Goal: Find specific page/section: Find specific page/section

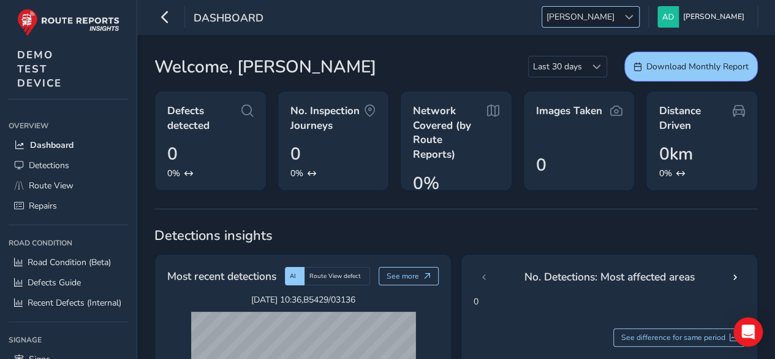
click at [634, 21] on span at bounding box center [629, 17] width 9 height 9
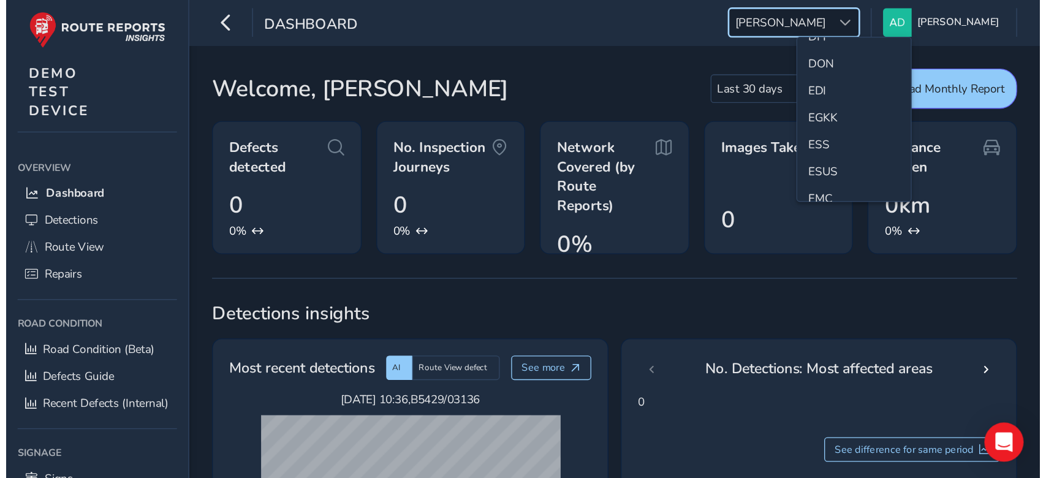
scroll to position [147, 0]
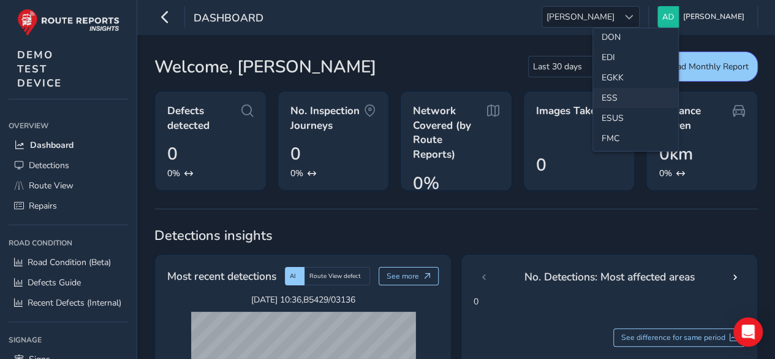
click at [614, 93] on li "ESS" at bounding box center [635, 98] width 85 height 20
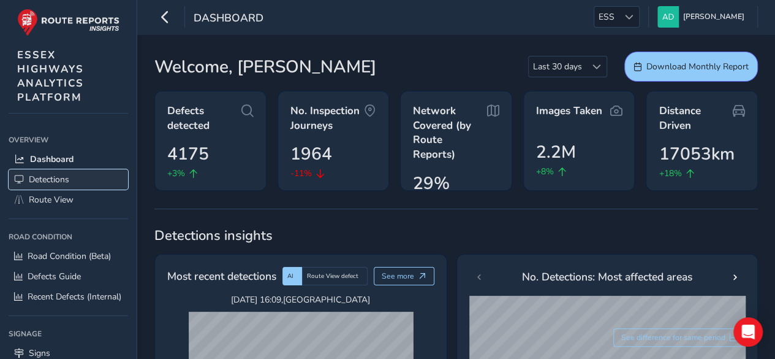
click at [43, 175] on span "Detections" at bounding box center [49, 179] width 40 height 12
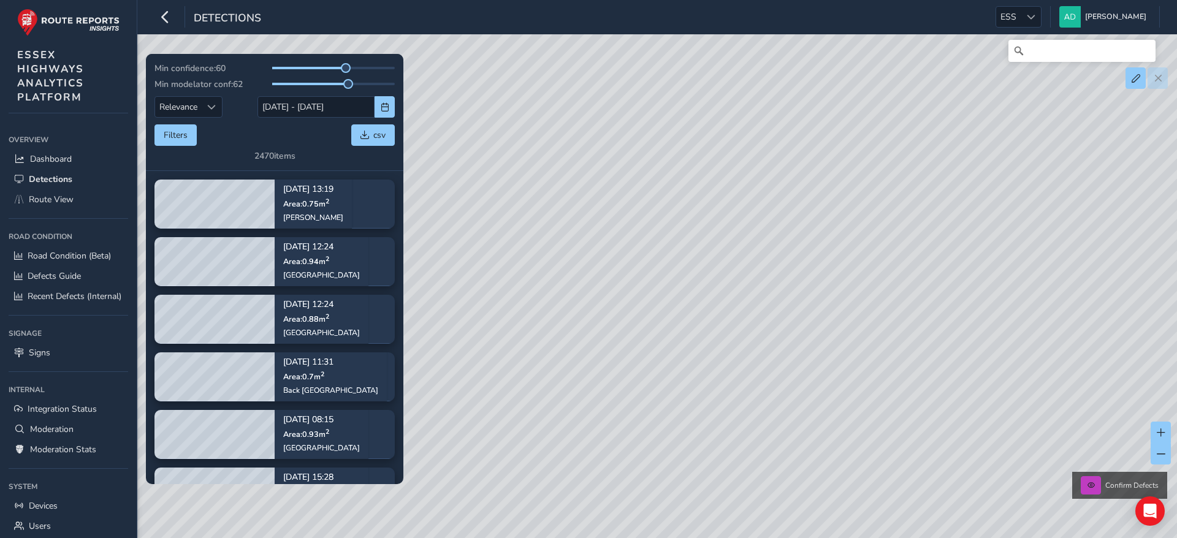
drag, startPoint x: 755, startPoint y: 1, endPoint x: 560, endPoint y: 400, distance: 444.9
click at [560, 358] on div "Confirm Defects" at bounding box center [588, 269] width 1177 height 538
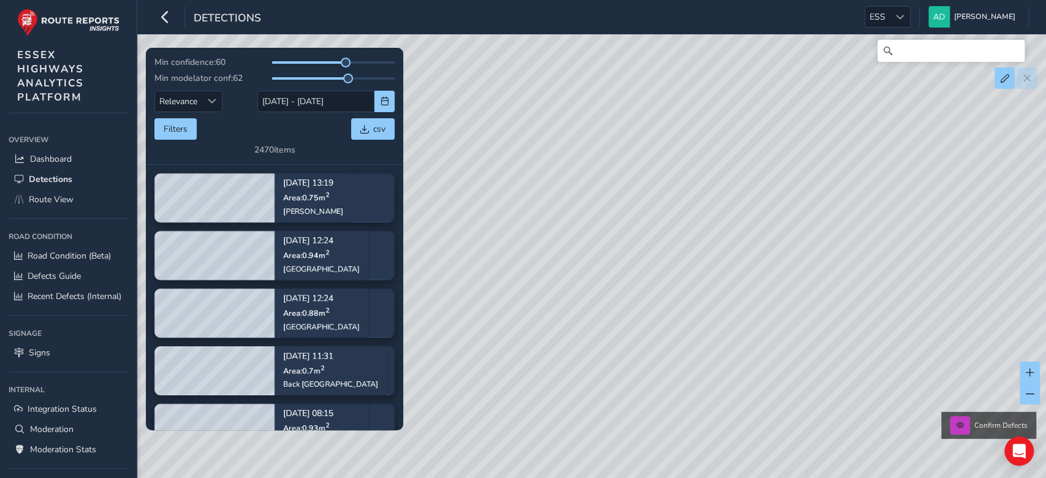
drag, startPoint x: 1164, startPoint y: 0, endPoint x: 656, endPoint y: 405, distance: 649.9
click at [656, 358] on div "Confirm Defects" at bounding box center [523, 239] width 1046 height 478
click at [775, 244] on div "Confirm Defects" at bounding box center [523, 239] width 1046 height 478
drag, startPoint x: 705, startPoint y: 289, endPoint x: 691, endPoint y: 270, distance: 23.8
click at [691, 270] on div "Confirm Defects" at bounding box center [523, 239] width 1046 height 478
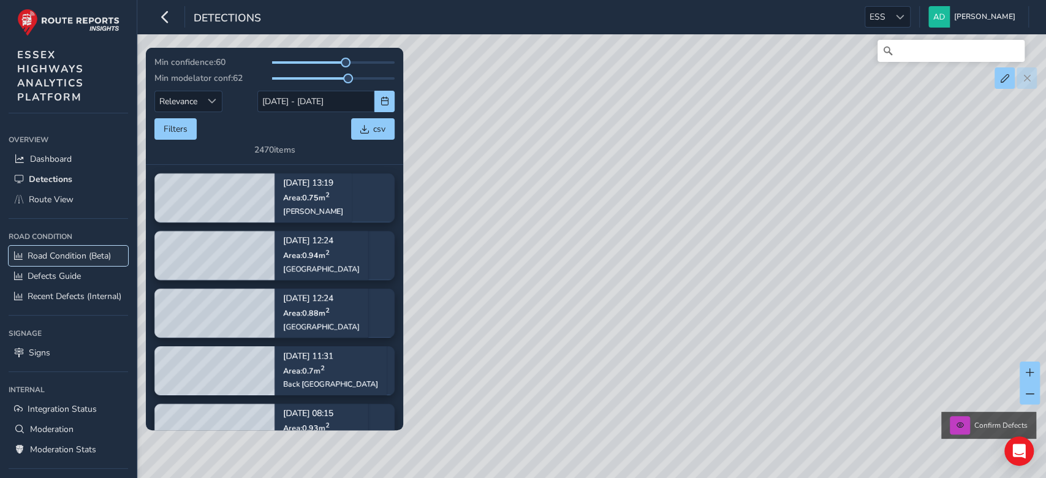
click at [64, 256] on span "Road Condition (Beta)" at bounding box center [69, 256] width 83 height 12
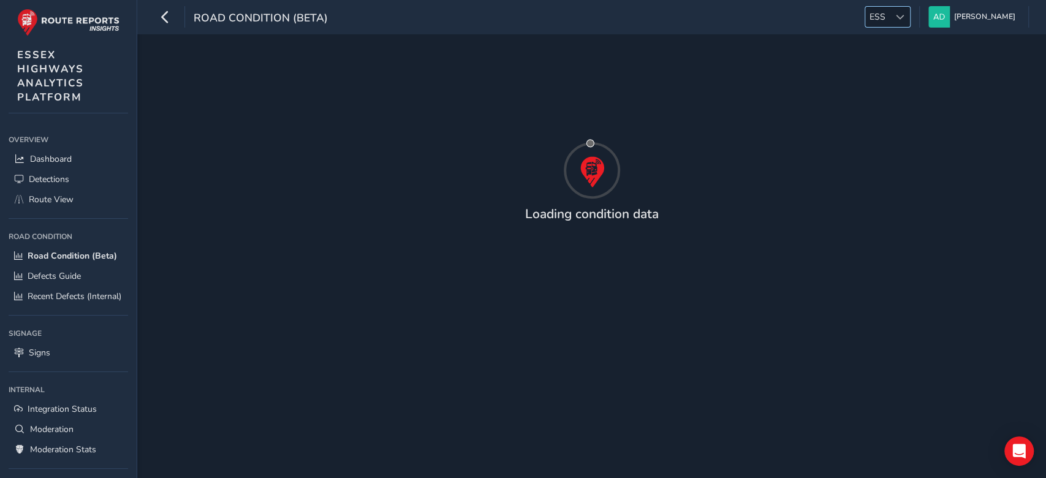
click at [775, 14] on span at bounding box center [900, 17] width 9 height 9
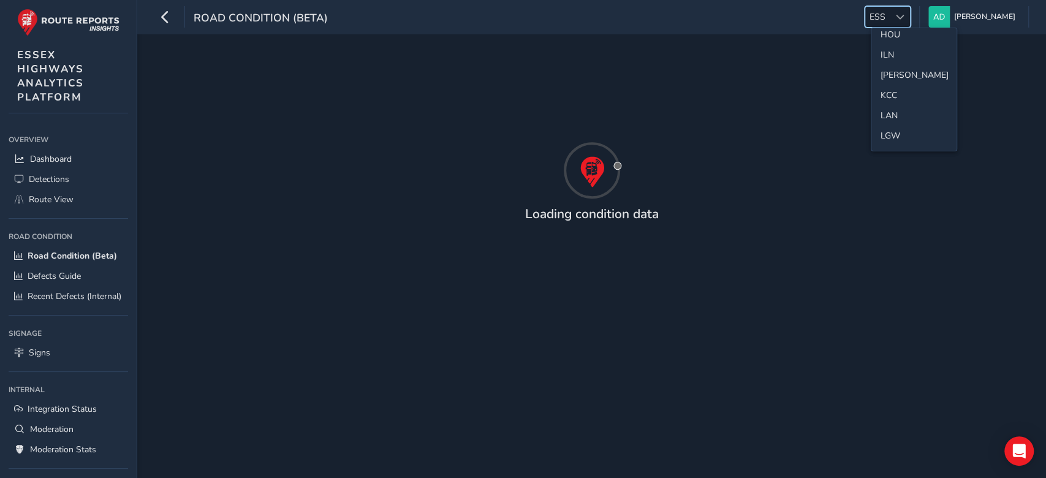
scroll to position [304, 0]
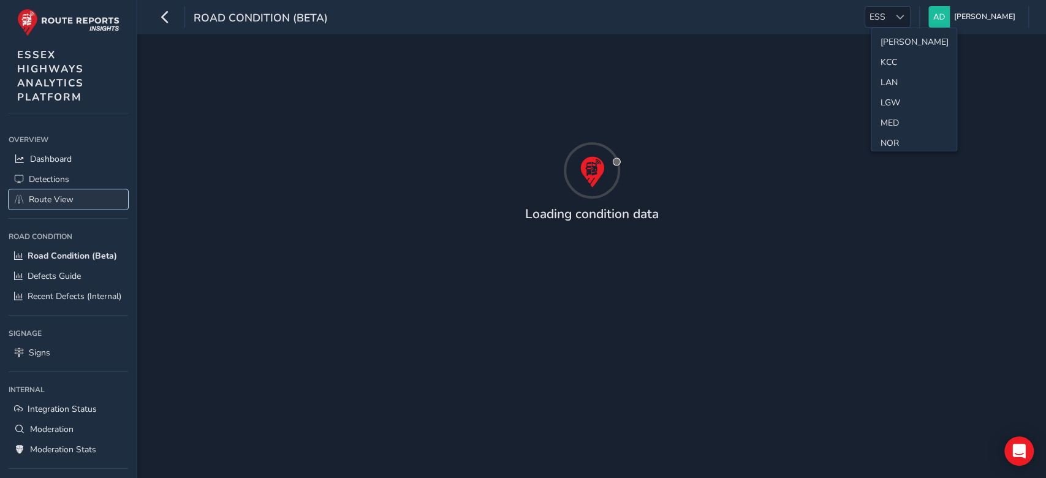
click at [68, 196] on span "Route View" at bounding box center [51, 200] width 45 height 12
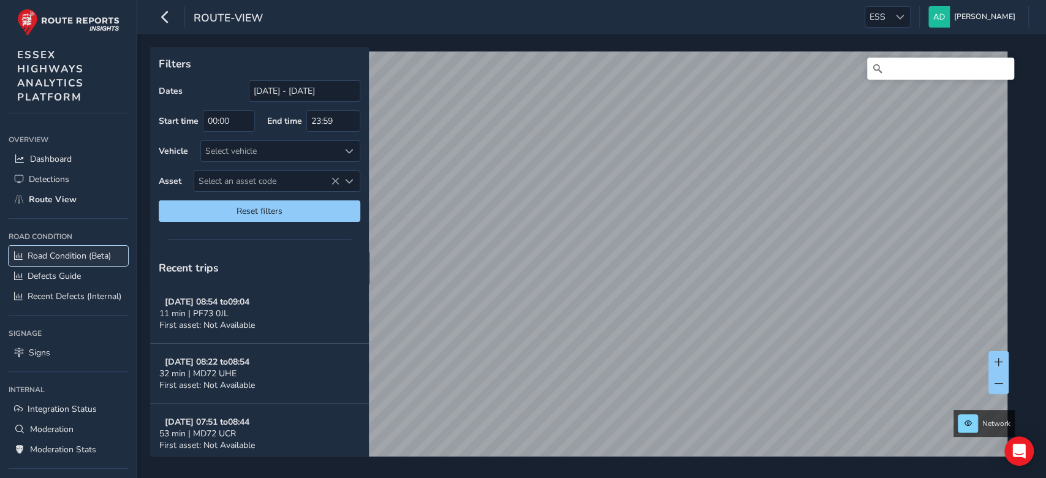
click at [75, 256] on span "Road Condition (Beta)" at bounding box center [69, 256] width 83 height 12
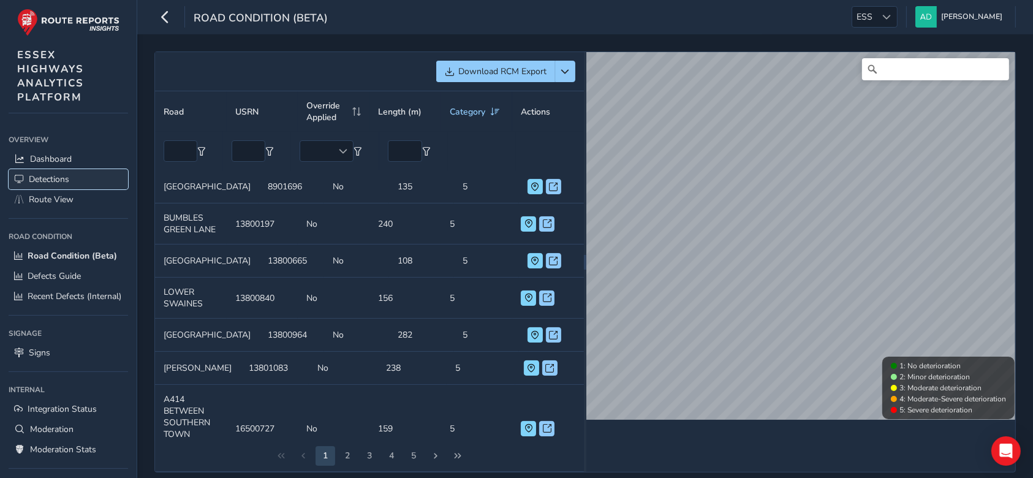
click at [63, 177] on span "Detections" at bounding box center [49, 179] width 40 height 12
click at [49, 175] on span "Detections" at bounding box center [49, 179] width 40 height 12
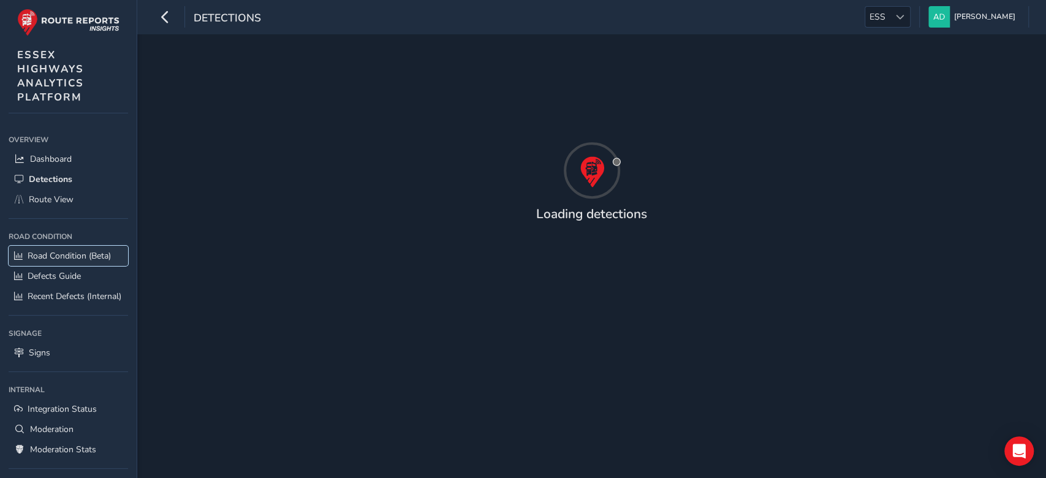
click at [64, 253] on span "Road Condition (Beta)" at bounding box center [69, 256] width 83 height 12
